Goal: Answer question/provide support

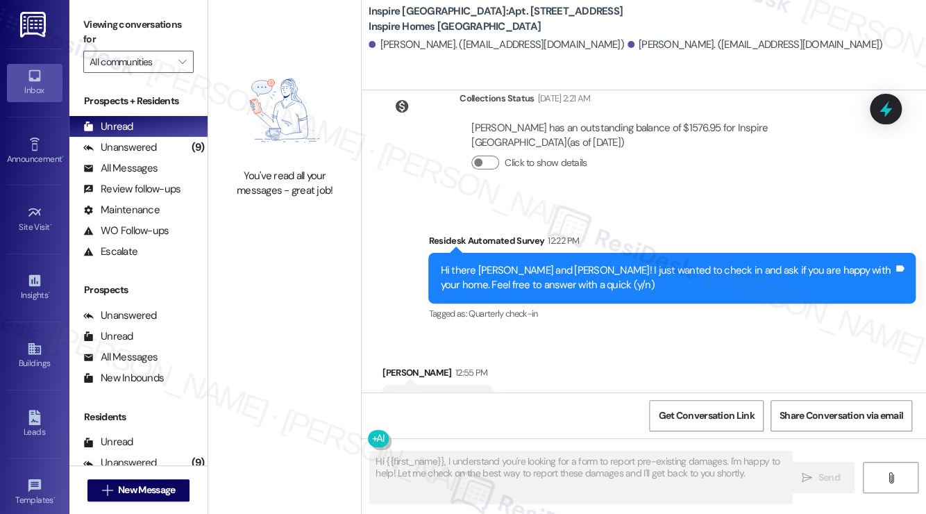
scroll to position [1431, 0]
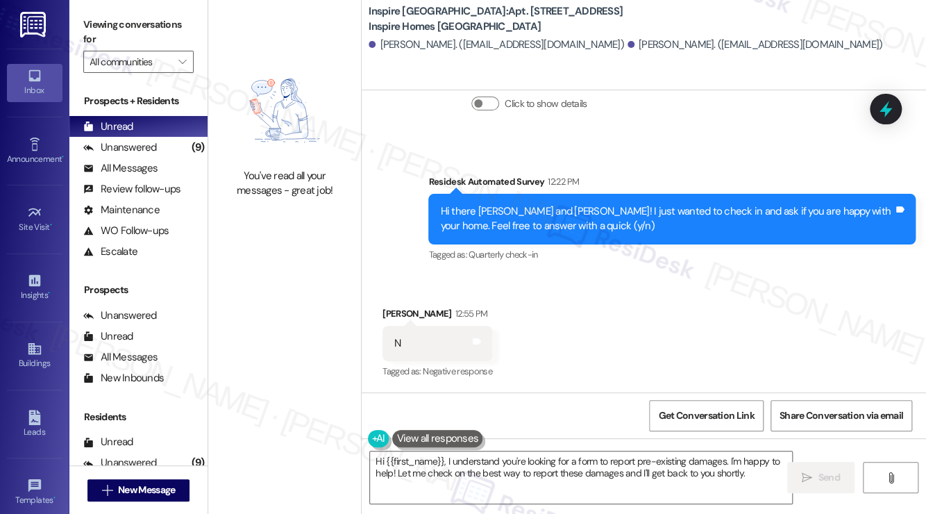
click at [610, 208] on div "Hi there [PERSON_NAME] and [PERSON_NAME]! I just wanted to check in and ask if …" at bounding box center [666, 219] width 453 height 30
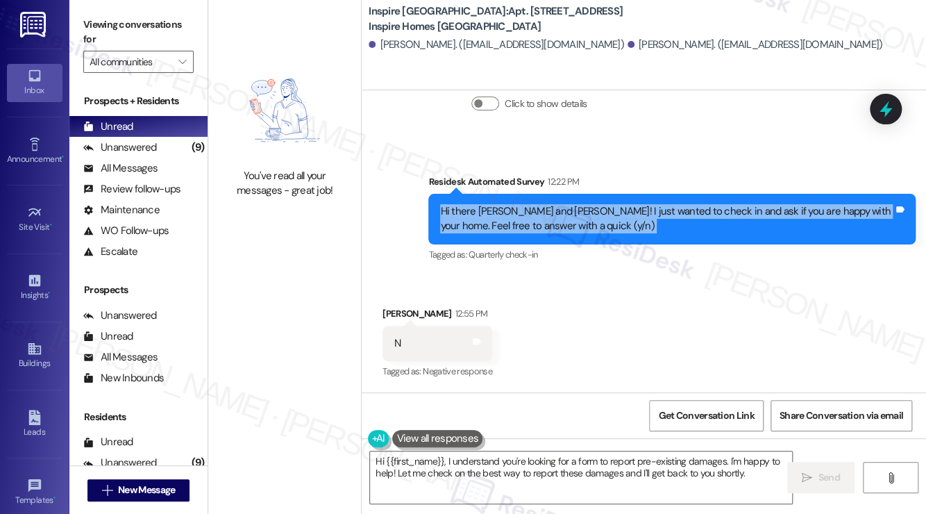
click at [610, 208] on div "Hi there [PERSON_NAME] and [PERSON_NAME]! I just wanted to check in and ask if …" at bounding box center [666, 219] width 453 height 30
click at [581, 469] on textarea "Hi {{first_name}}, I understand you're not happy with your home. I'm happy to h…" at bounding box center [581, 477] width 422 height 52
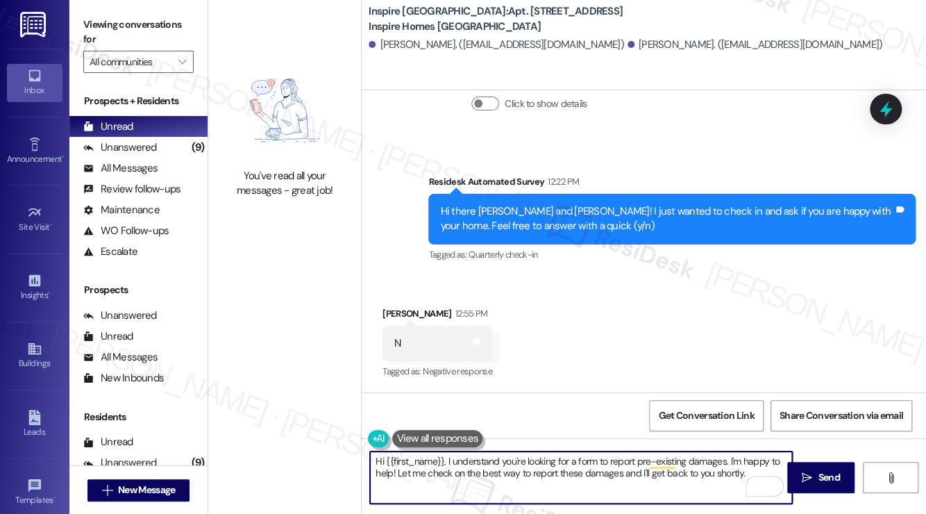
click at [392, 310] on div "[PERSON_NAME] 12:55 PM" at bounding box center [438, 315] width 110 height 19
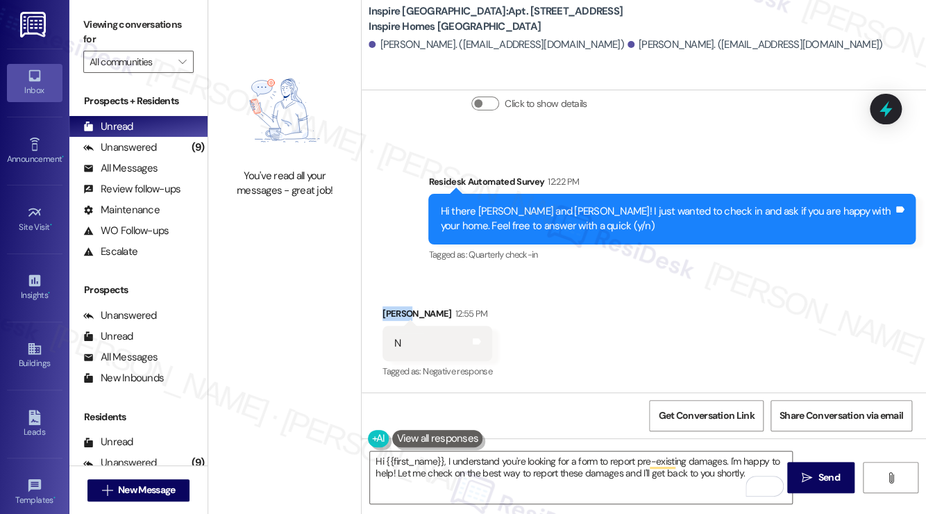
click at [392, 310] on div "[PERSON_NAME] 12:55 PM" at bounding box center [438, 315] width 110 height 19
copy div "[PERSON_NAME]"
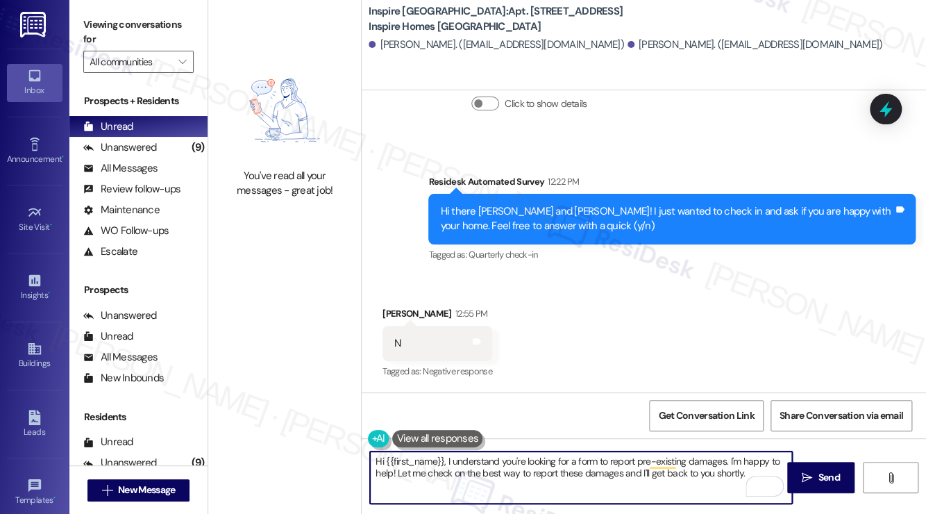
drag, startPoint x: 386, startPoint y: 460, endPoint x: 444, endPoint y: 449, distance: 58.6
click at [444, 449] on div "Hi {{first_name}}, I understand you're not happy with your home. I'm happy to h…" at bounding box center [644, 490] width 564 height 104
paste textarea "[PERSON_NAME]"
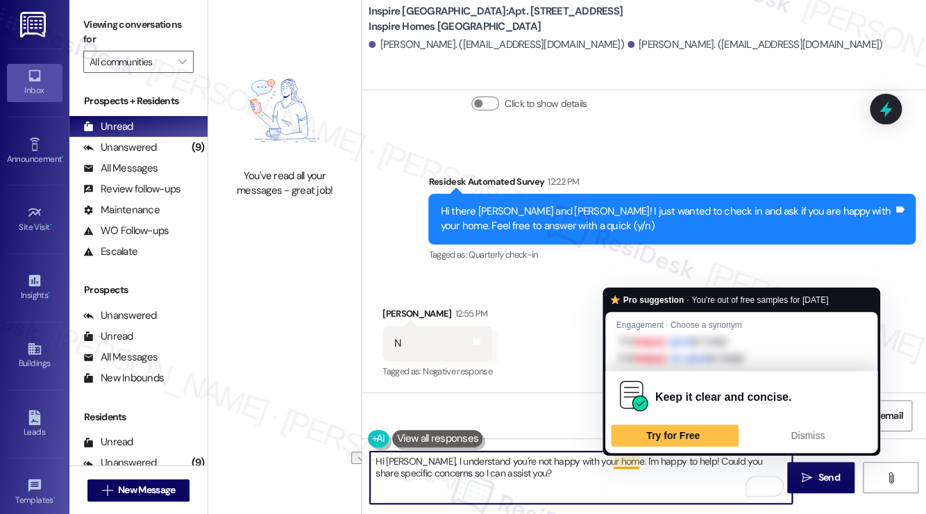
drag, startPoint x: 671, startPoint y: 462, endPoint x: 614, endPoint y: 463, distance: 57.6
click at [614, 463] on textarea "Hi [PERSON_NAME], I understand you're not happy with your home. I'm happy to he…" at bounding box center [581, 477] width 422 height 52
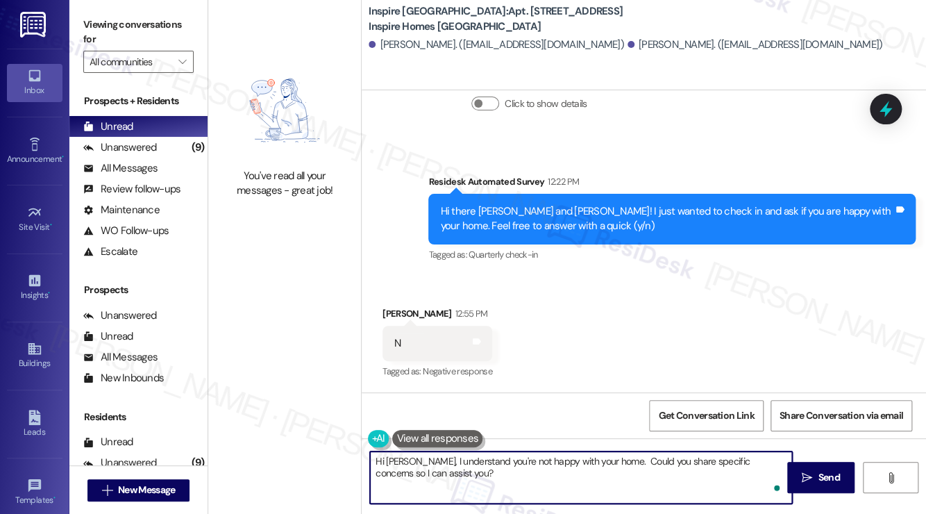
type textarea "Hi [PERSON_NAME], I understand you're not happy with your home. Could you share…"
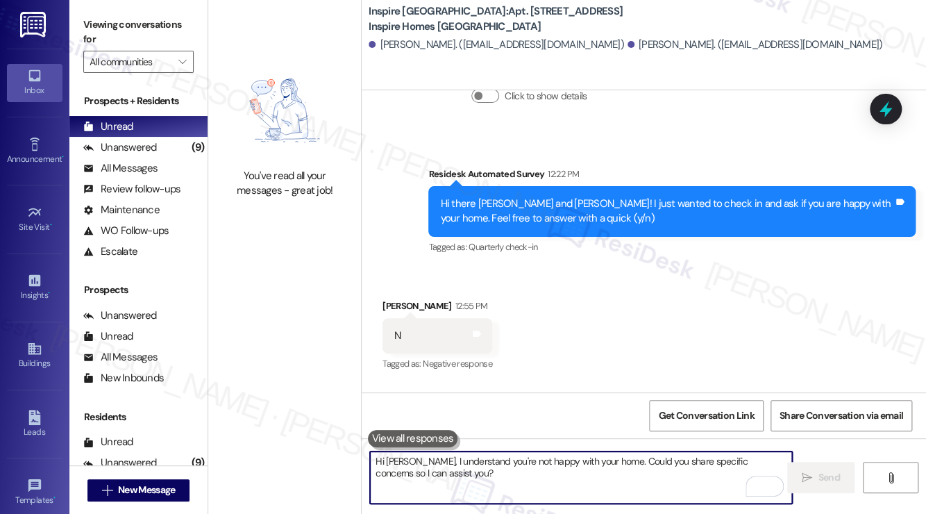
scroll to position [1543, 0]
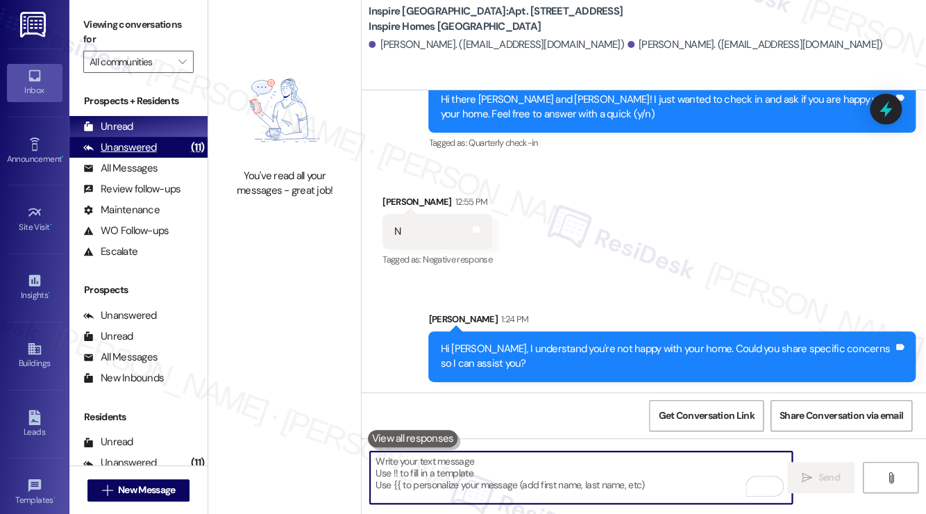
click at [178, 144] on div "Unanswered (11)" at bounding box center [138, 147] width 138 height 21
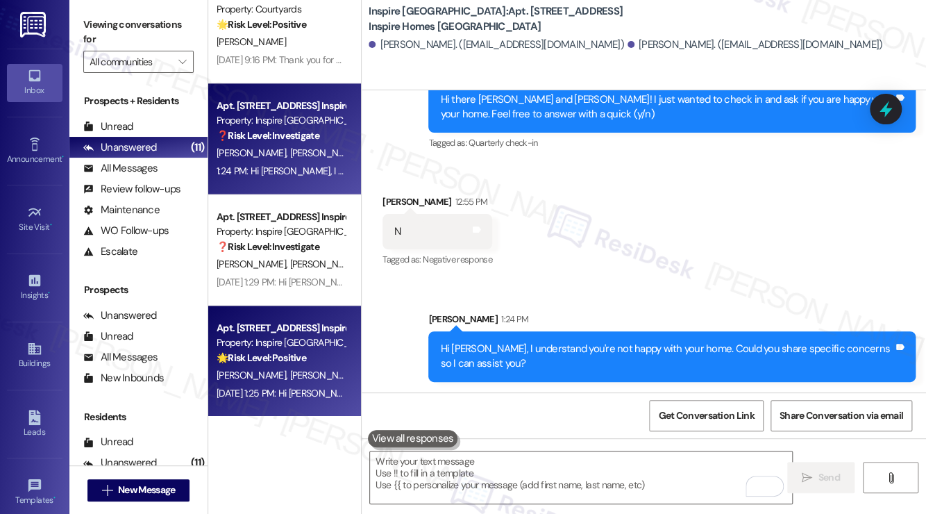
scroll to position [806, 0]
